Goal: Information Seeking & Learning: Learn about a topic

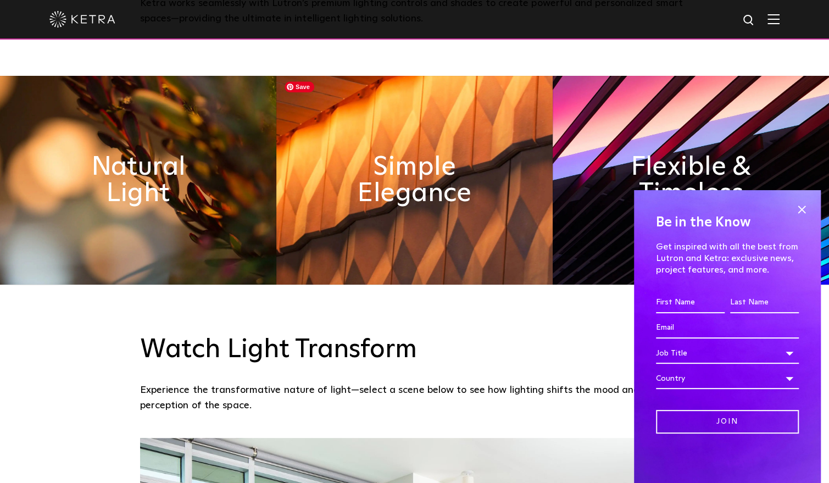
scroll to position [604, 0]
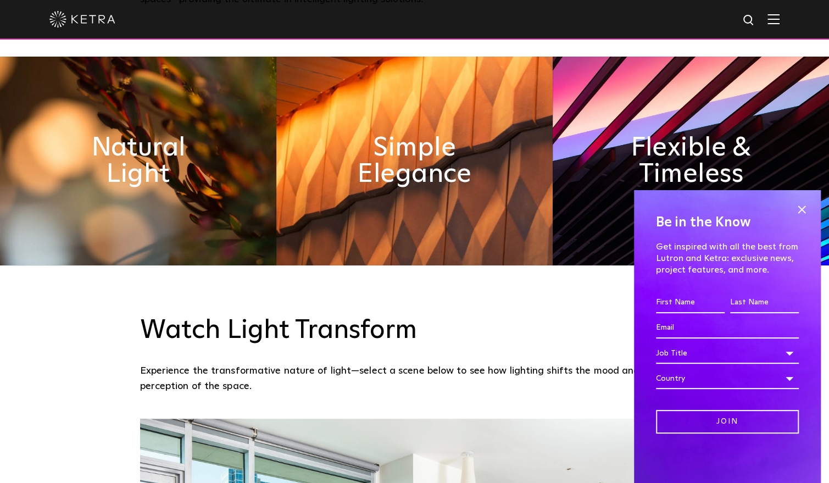
click at [798, 208] on span at bounding box center [801, 209] width 16 height 16
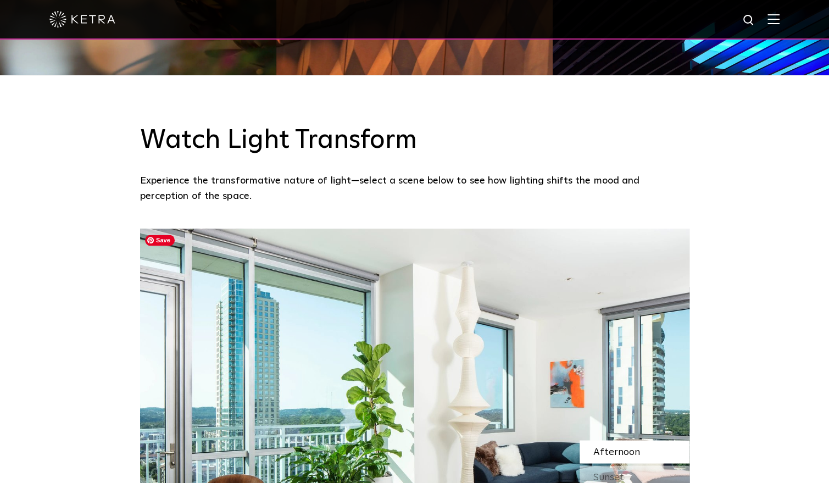
scroll to position [934, 0]
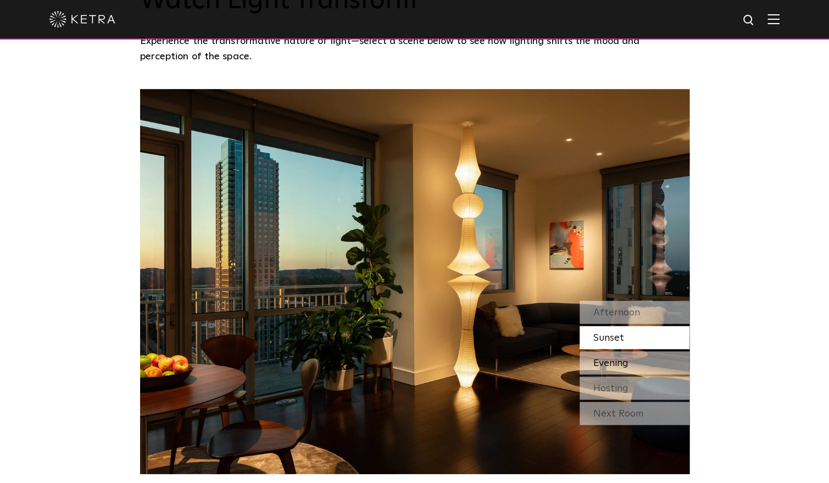
click at [644, 366] on div "Evening" at bounding box center [635, 362] width 110 height 23
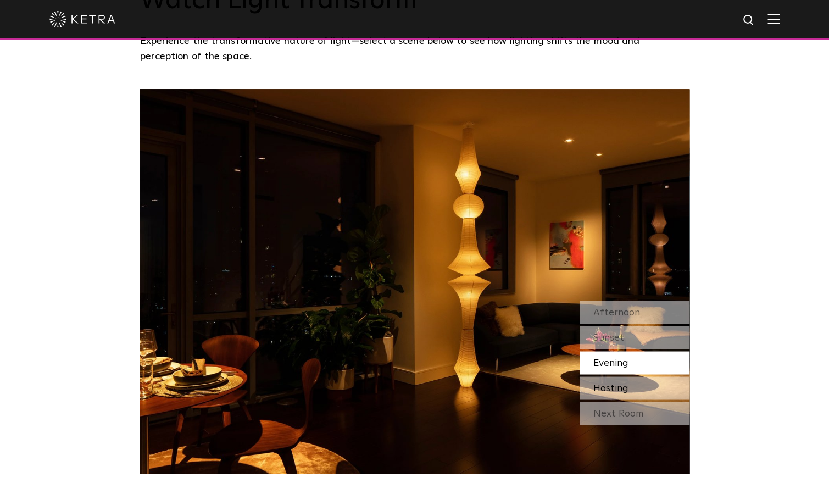
click at [634, 386] on div "Hosting" at bounding box center [635, 387] width 110 height 23
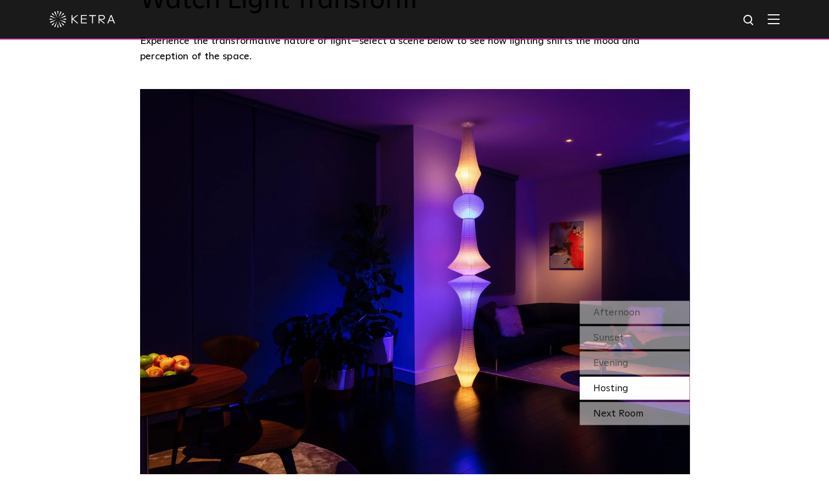
click at [636, 415] on div "Next Room" at bounding box center [635, 413] width 110 height 23
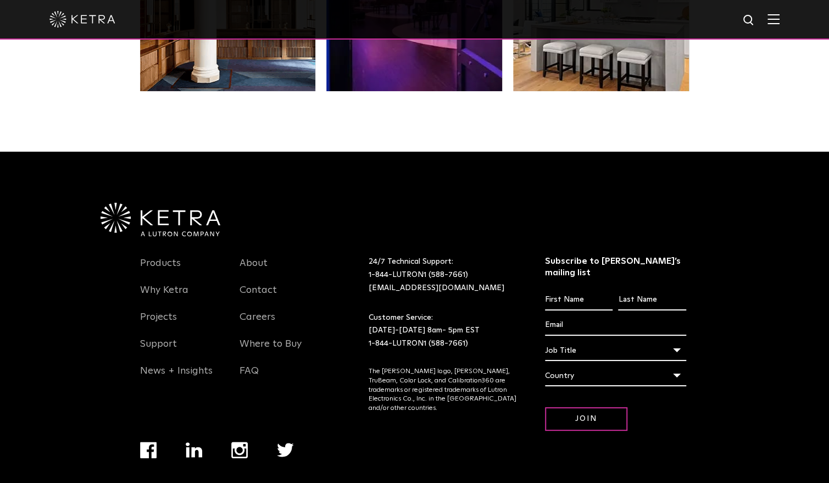
scroll to position [2310, 0]
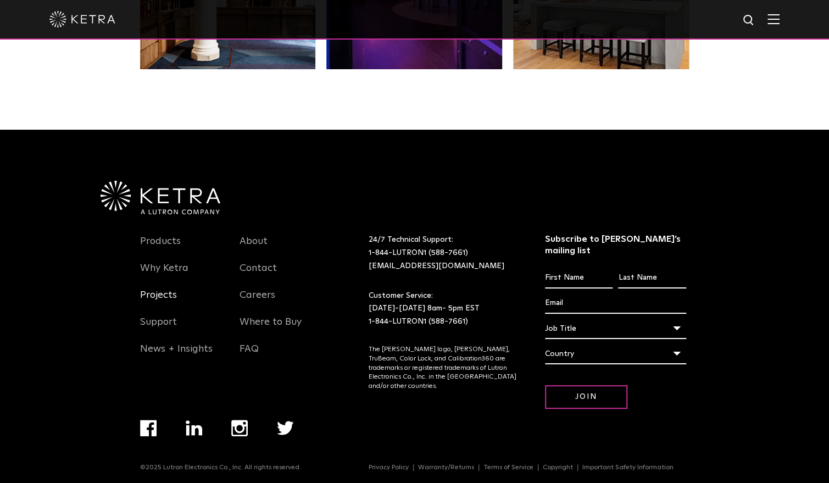
click at [167, 301] on link "Projects" at bounding box center [158, 301] width 37 height 25
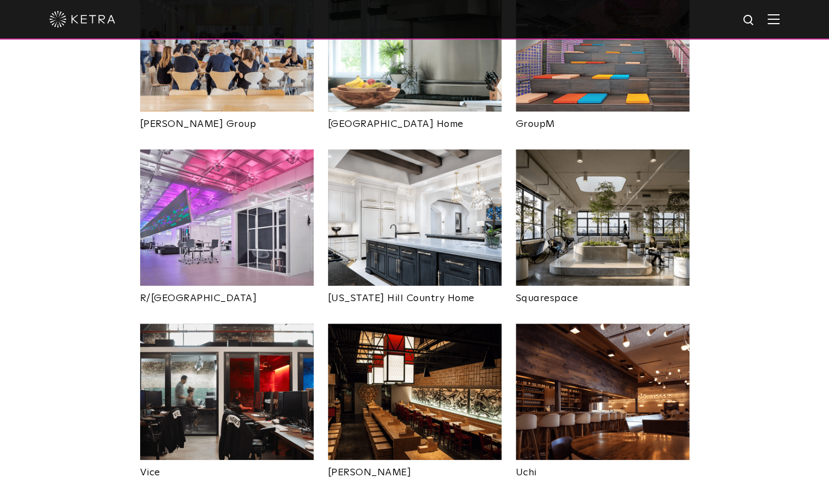
scroll to position [1868, 0]
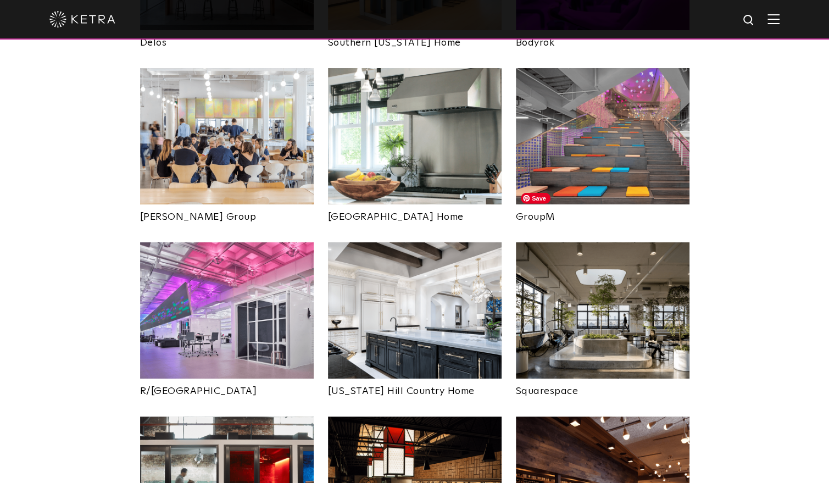
click at [578, 263] on img at bounding box center [603, 310] width 174 height 136
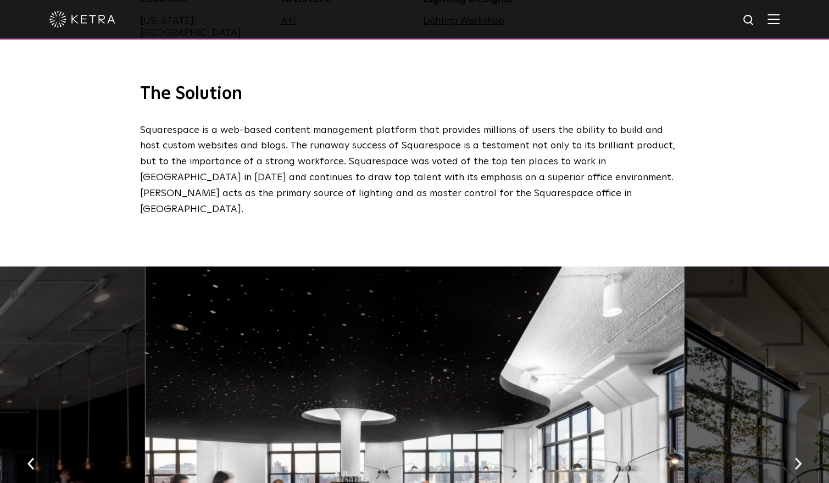
scroll to position [549, 0]
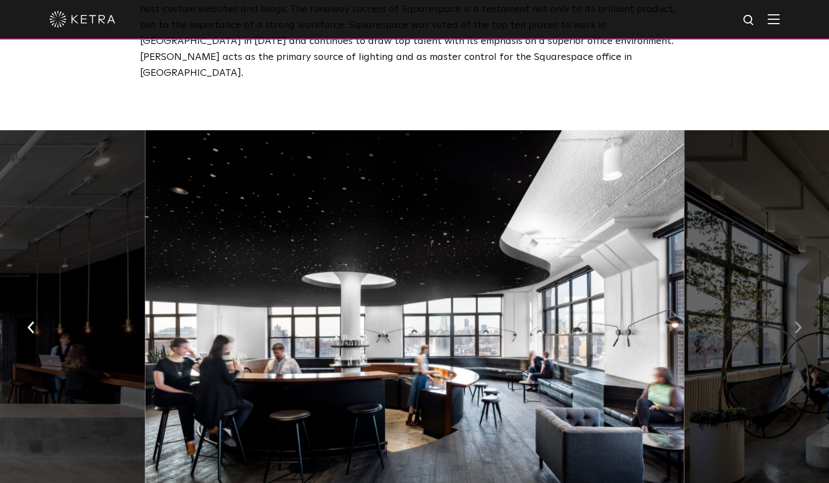
click at [802, 307] on button "button" at bounding box center [798, 326] width 24 height 38
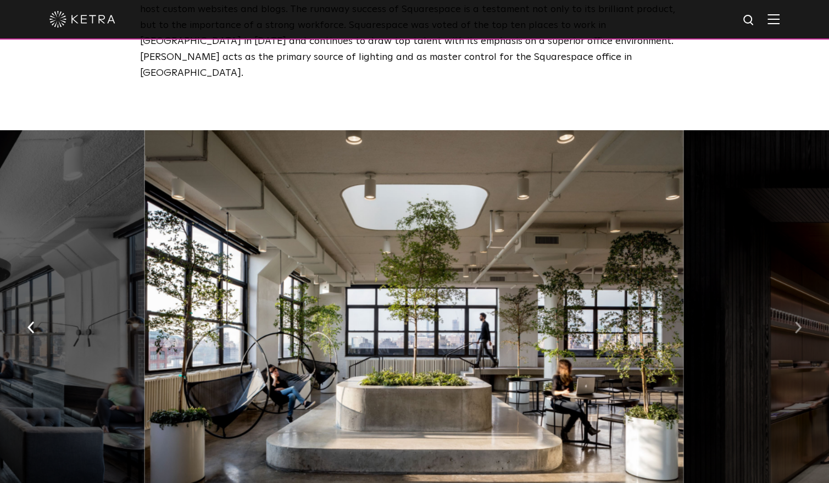
click at [797, 321] on img "button" at bounding box center [798, 327] width 7 height 12
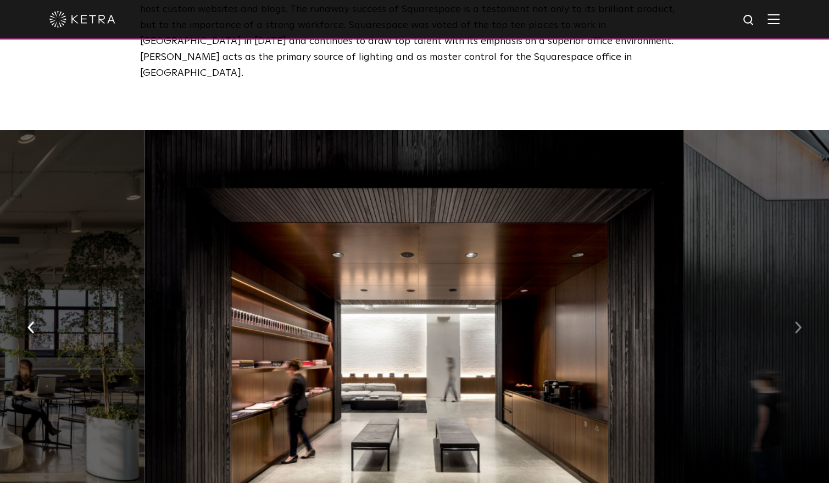
click at [797, 321] on img "button" at bounding box center [798, 327] width 7 height 12
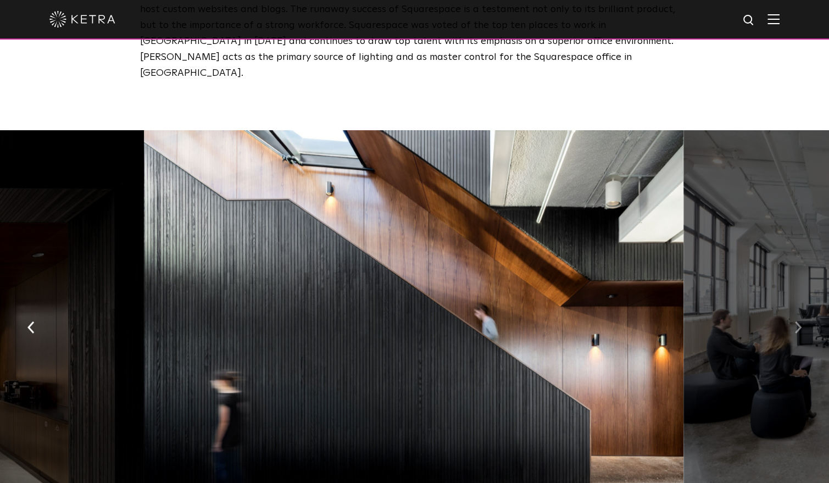
click at [798, 321] on img "button" at bounding box center [798, 327] width 7 height 12
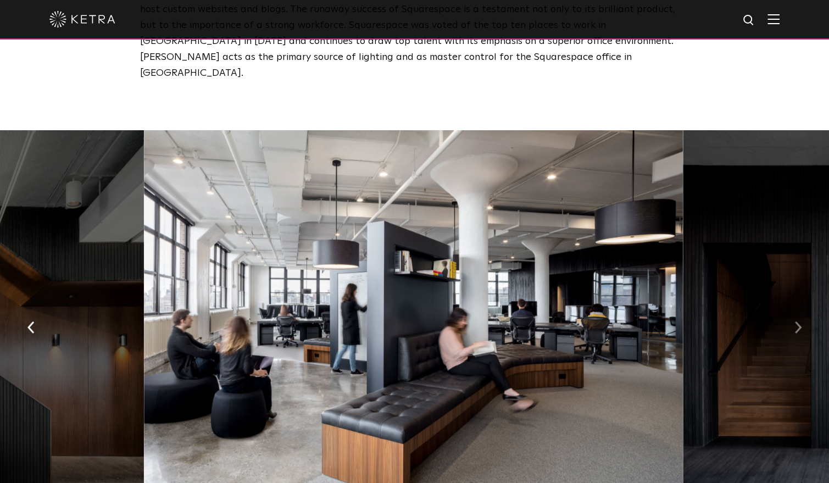
click at [797, 321] on img "button" at bounding box center [798, 327] width 7 height 12
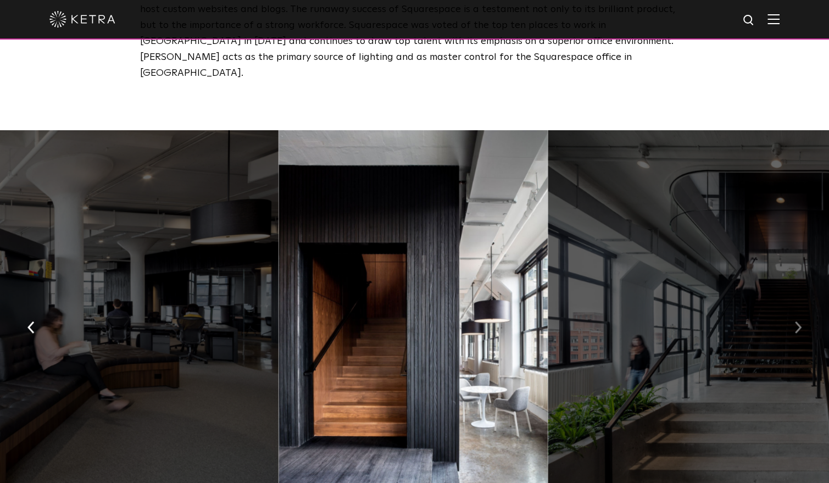
click at [797, 321] on img "button" at bounding box center [798, 327] width 7 height 12
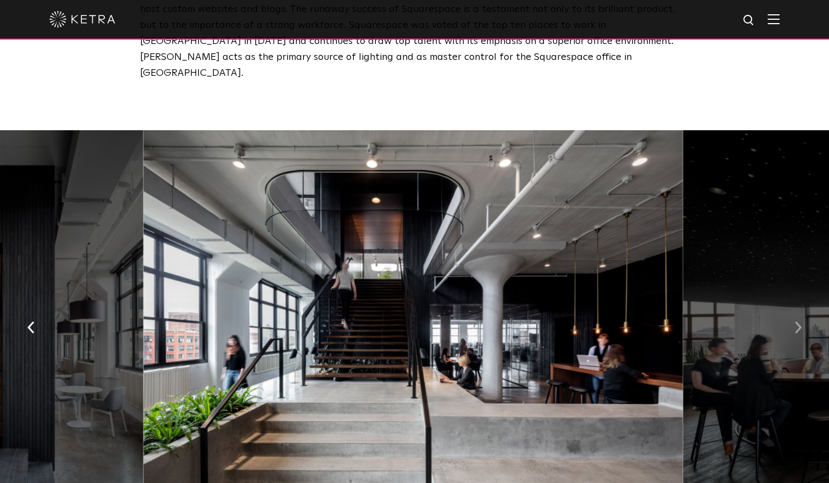
click at [798, 321] on img "button" at bounding box center [798, 327] width 7 height 12
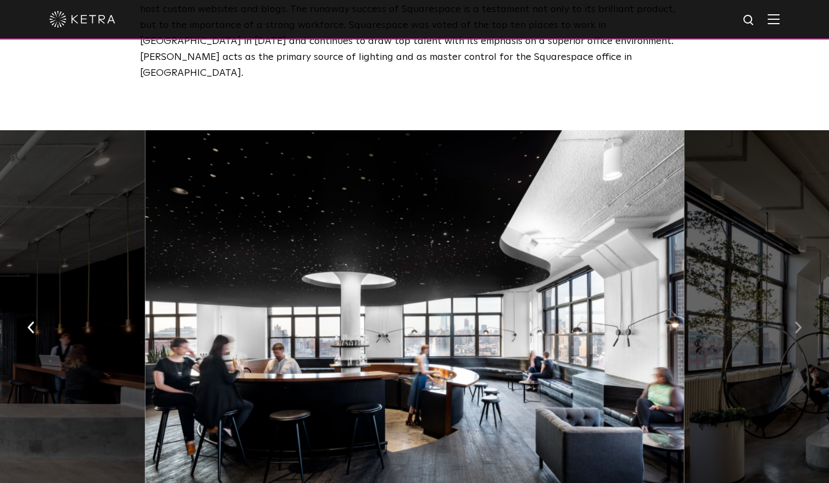
click at [797, 321] on img "button" at bounding box center [798, 327] width 7 height 12
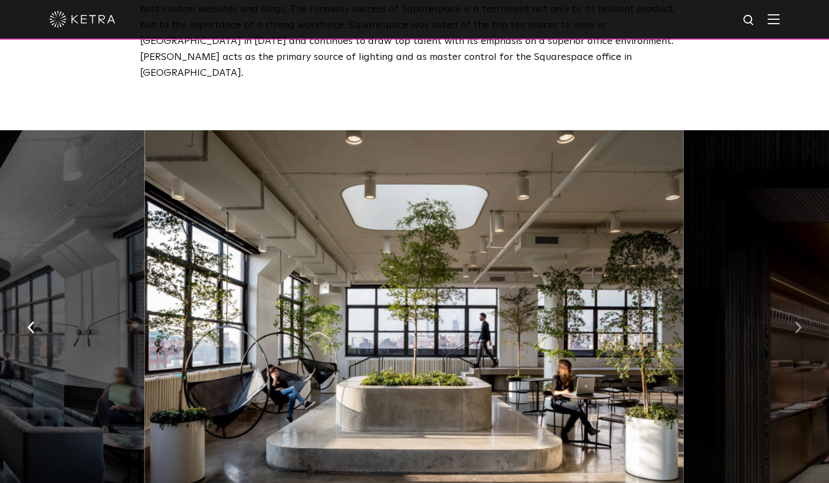
click at [798, 321] on img "button" at bounding box center [798, 327] width 7 height 12
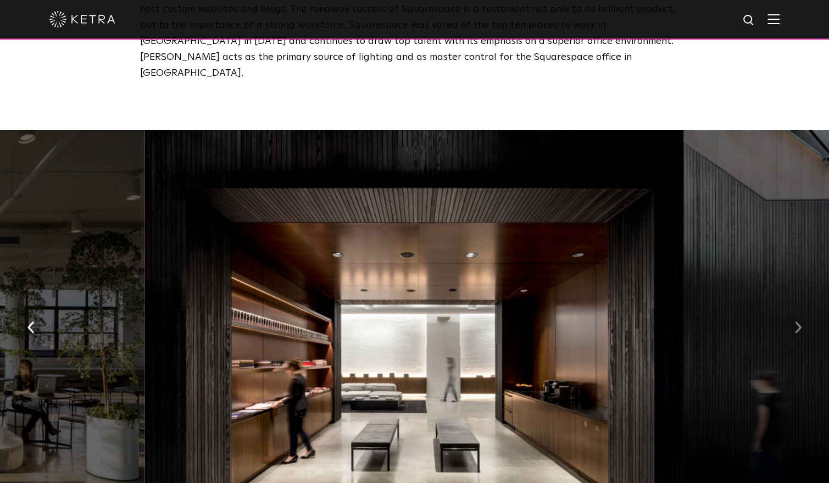
click at [798, 321] on img "button" at bounding box center [798, 327] width 7 height 12
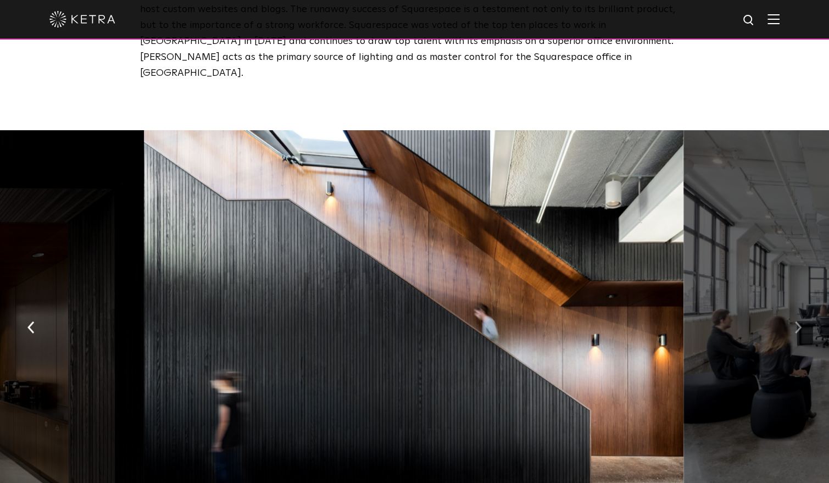
click at [798, 321] on img "button" at bounding box center [798, 327] width 7 height 12
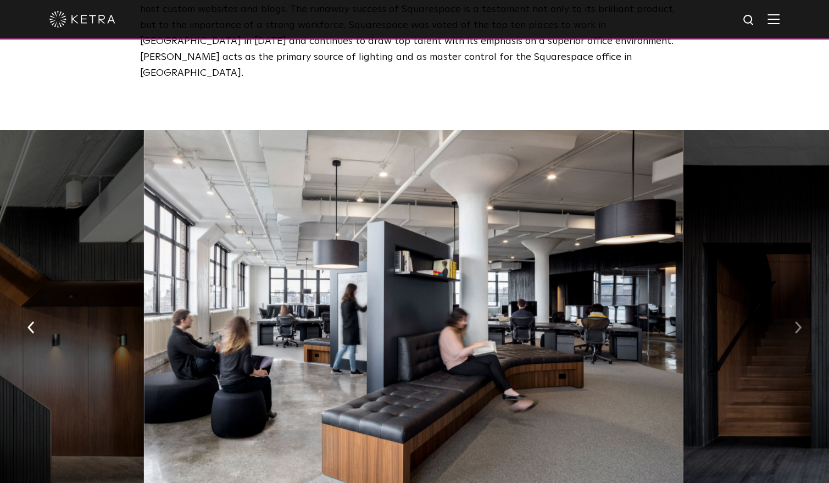
click at [797, 321] on img "button" at bounding box center [798, 327] width 7 height 12
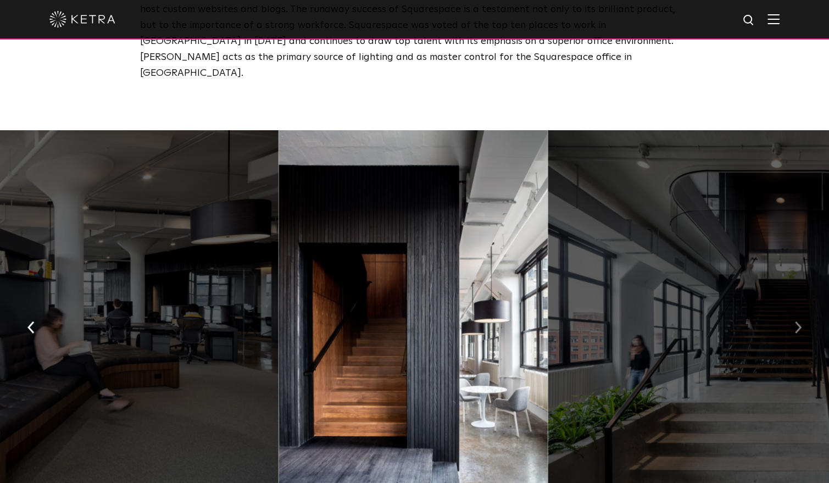
click at [796, 321] on img "button" at bounding box center [798, 327] width 7 height 12
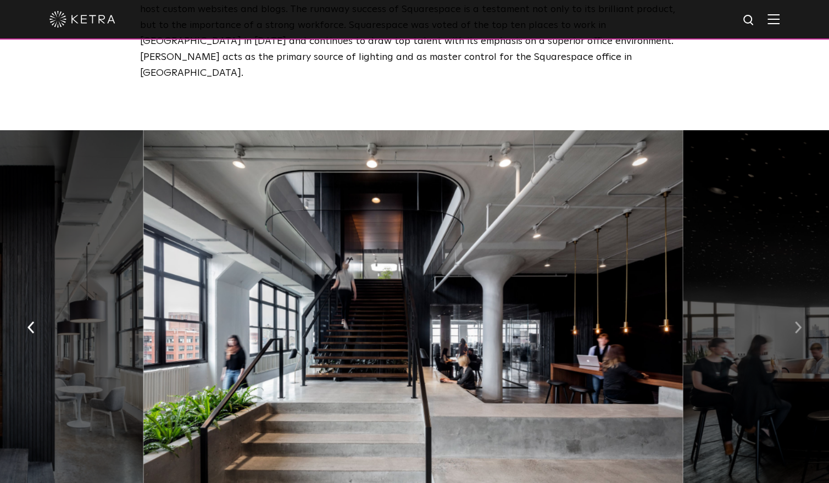
click at [796, 321] on img "button" at bounding box center [798, 327] width 7 height 12
